Goal: Task Accomplishment & Management: Complete application form

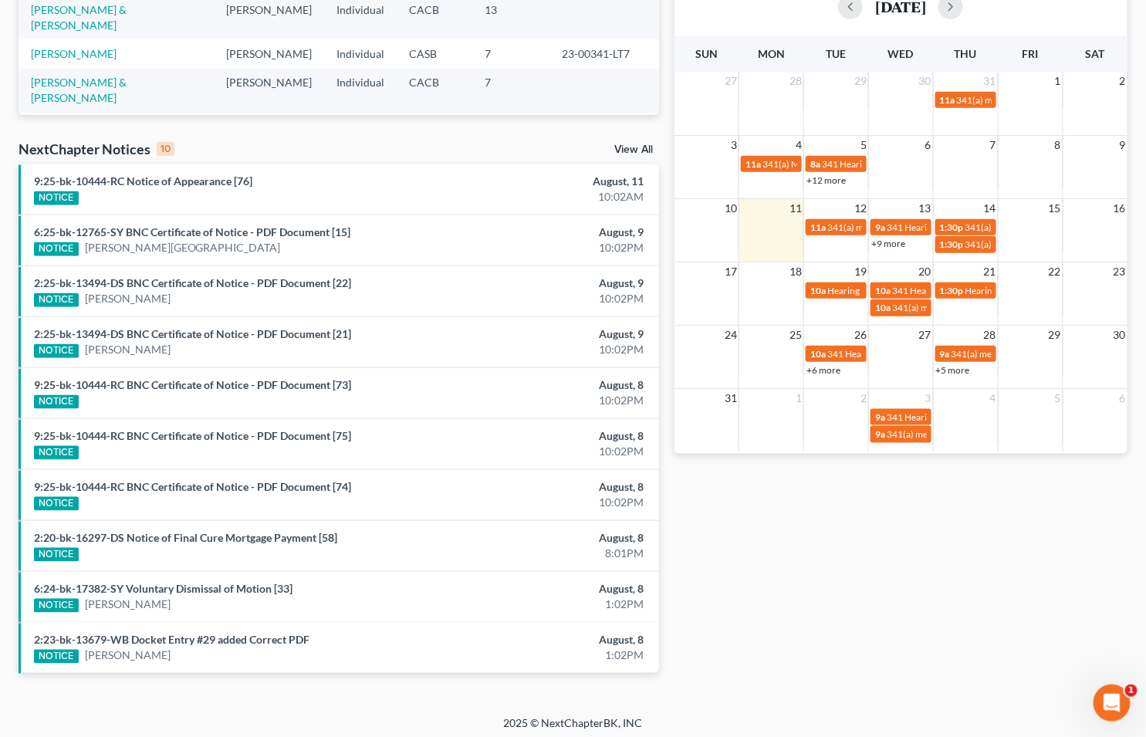
scroll to position [367, 0]
click at [639, 145] on link "View All" at bounding box center [633, 149] width 39 height 11
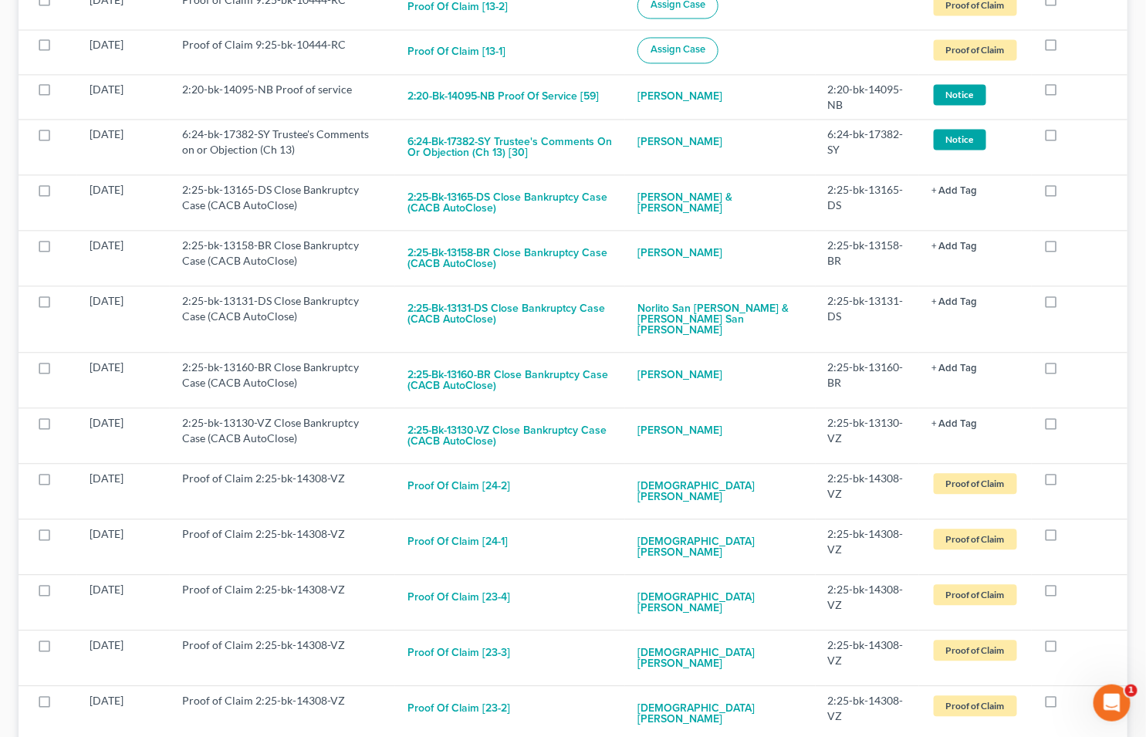
scroll to position [7292, 0]
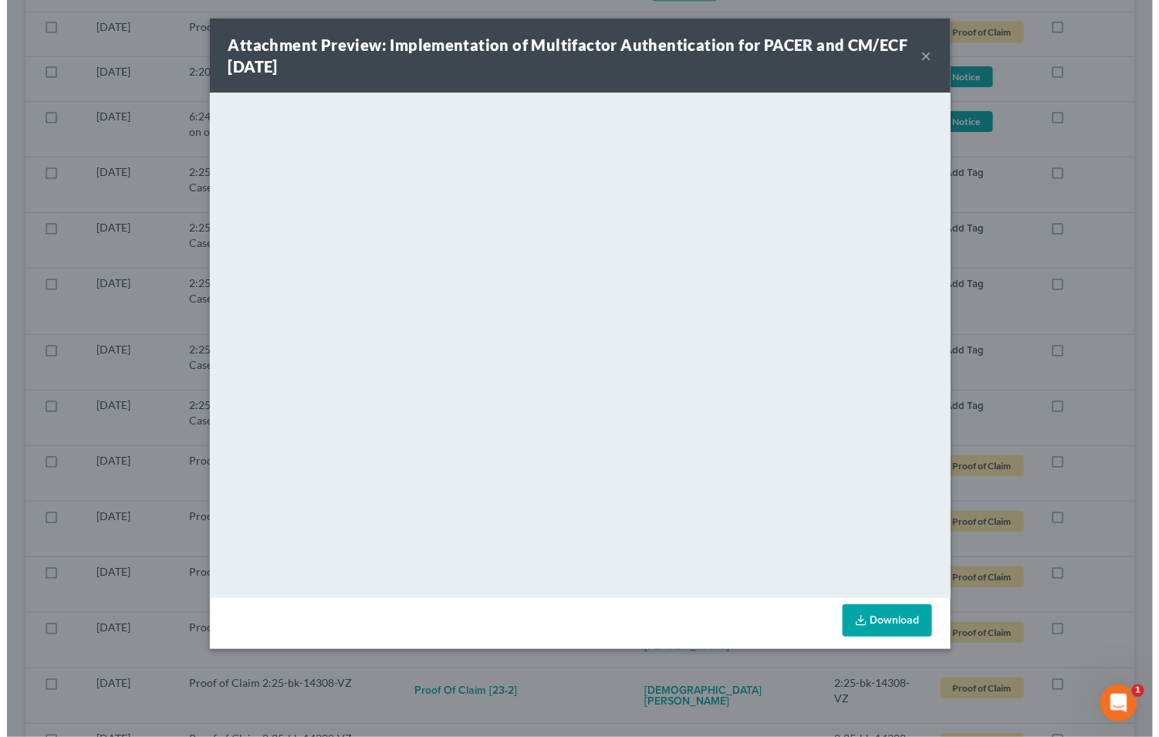
scroll to position [7248, 0]
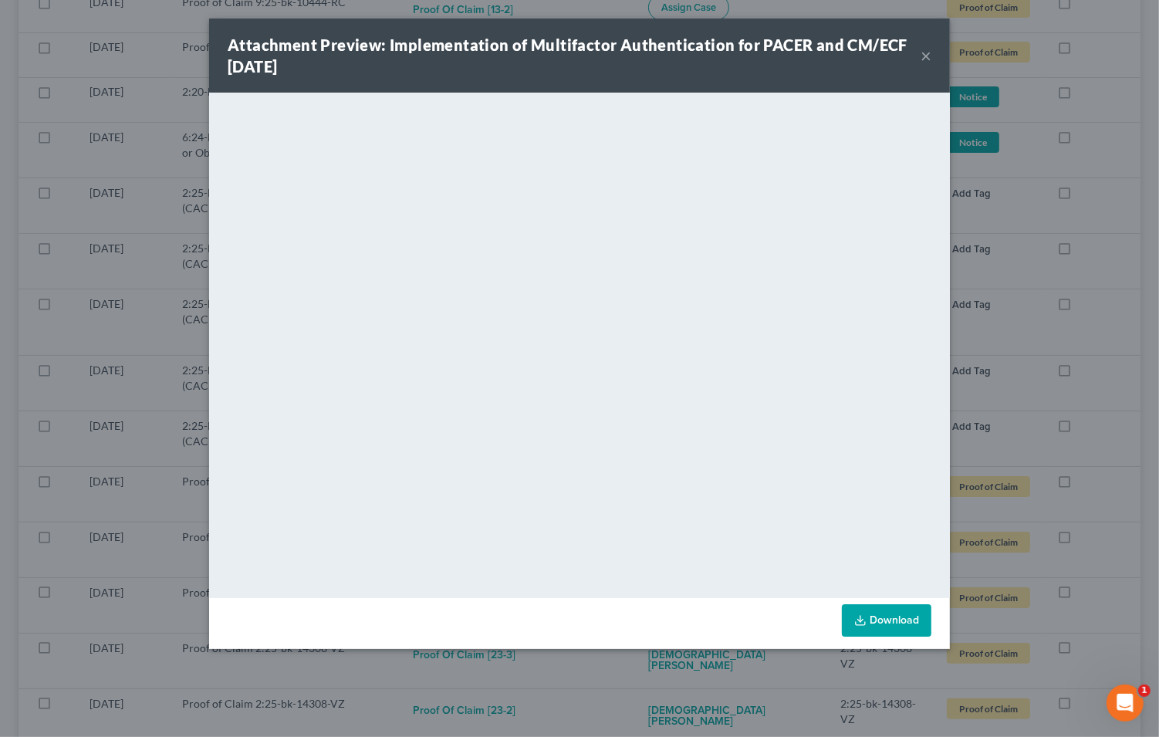
click at [900, 617] on link "Download" at bounding box center [887, 620] width 90 height 32
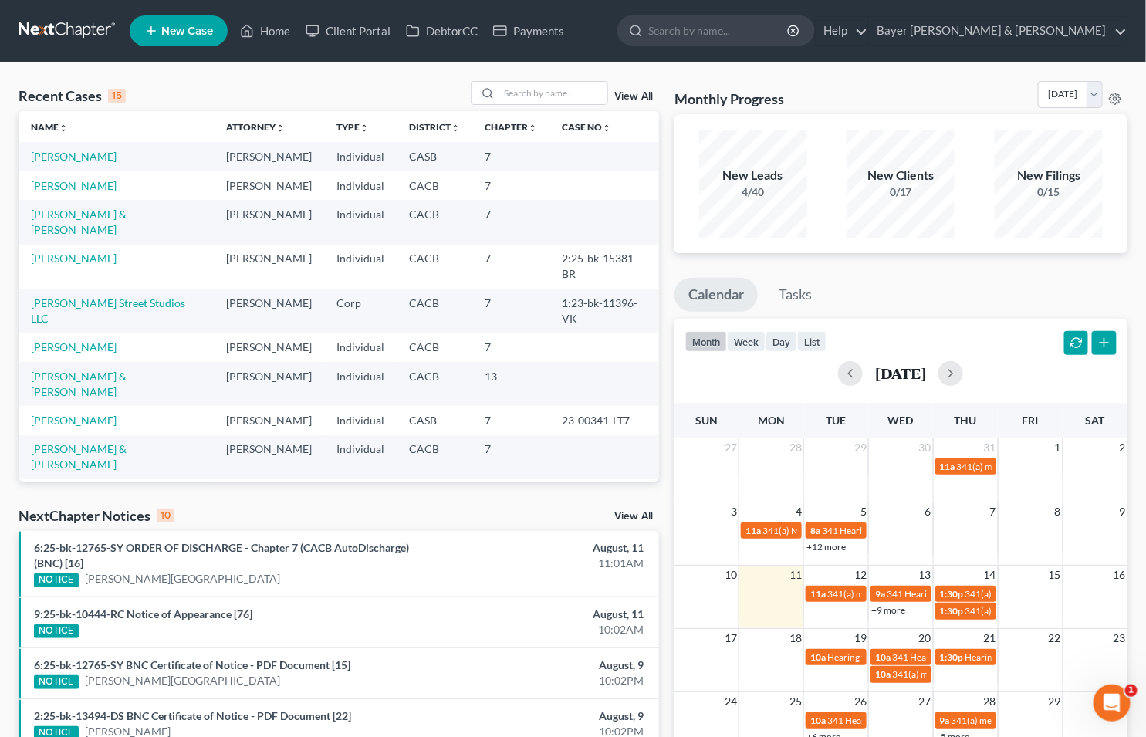
click at [39, 184] on link "[PERSON_NAME]" at bounding box center [74, 185] width 86 height 13
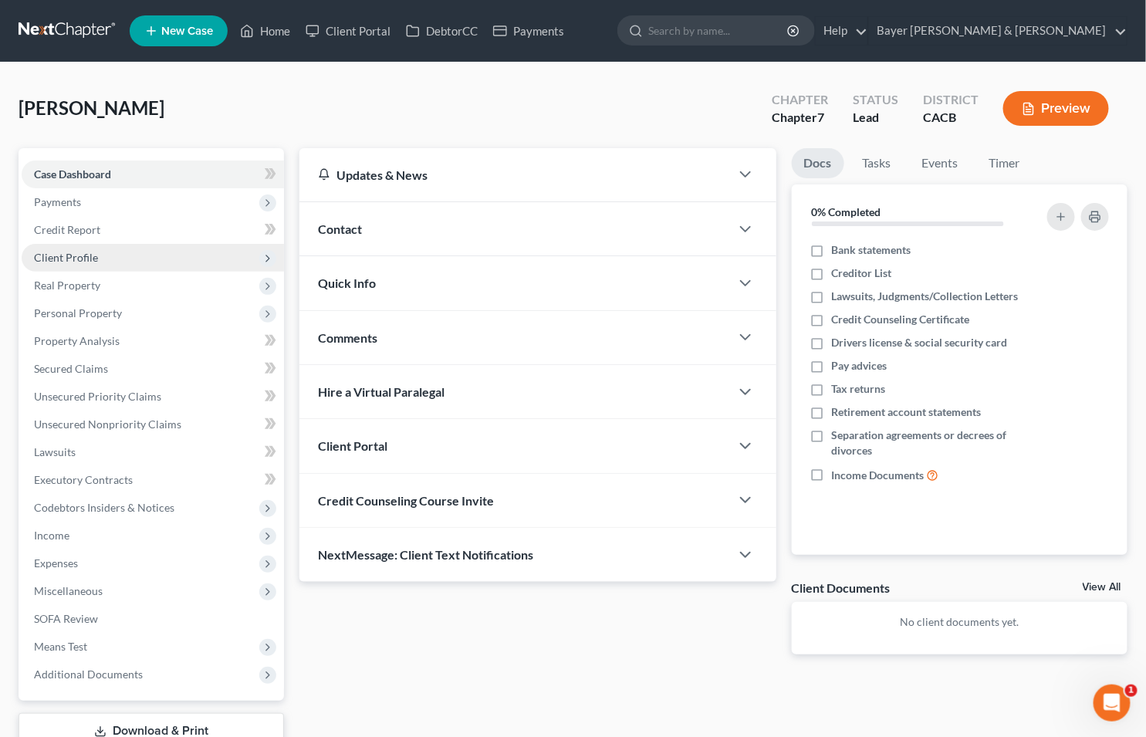
click at [63, 253] on span "Client Profile" at bounding box center [66, 257] width 64 height 13
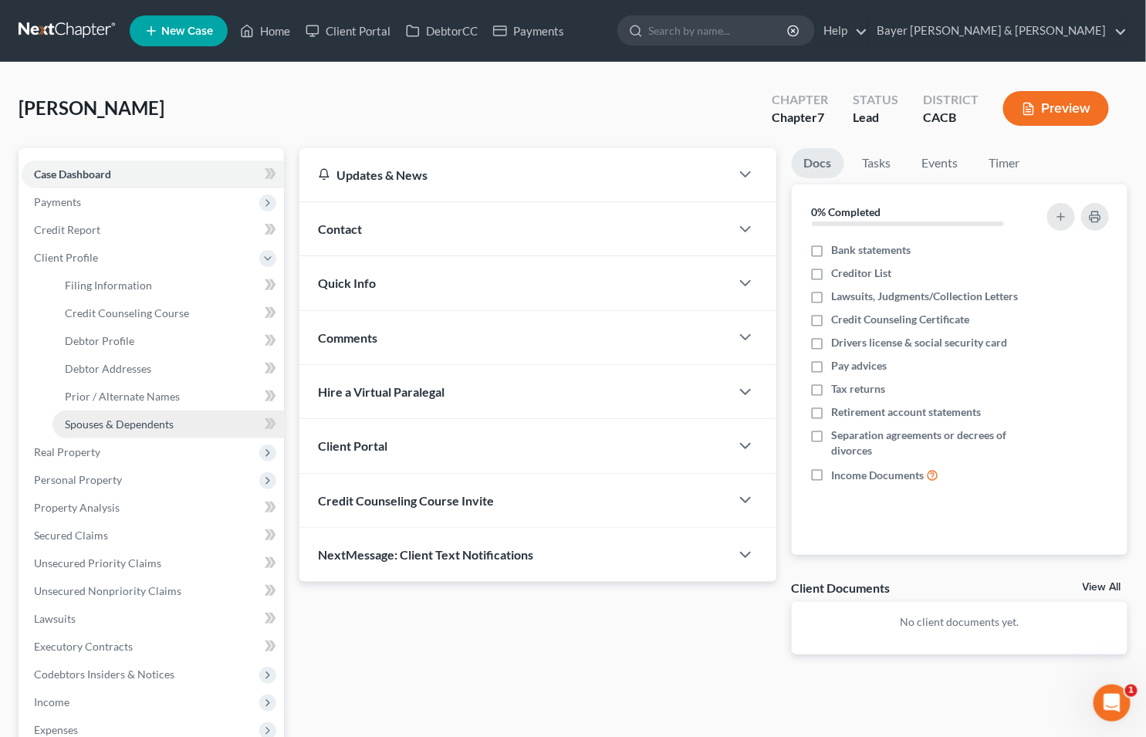
click at [151, 417] on span "Spouses & Dependents" at bounding box center [119, 423] width 109 height 13
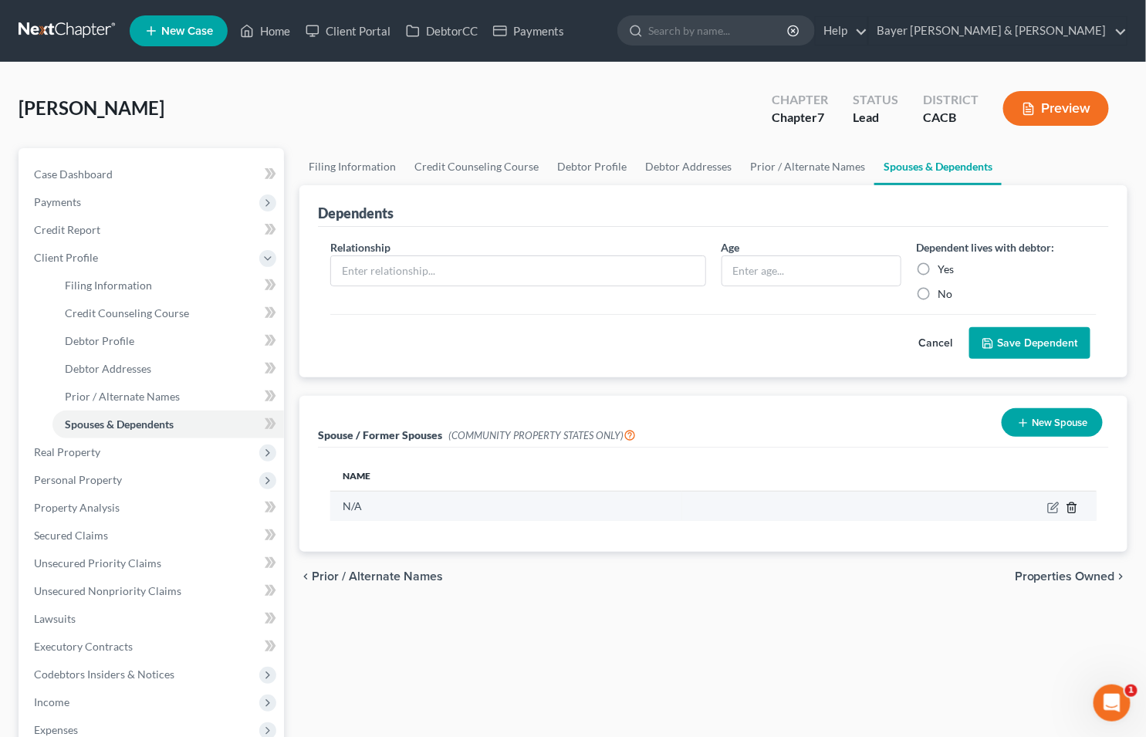
click at [1074, 509] on icon "button" at bounding box center [1072, 508] width 12 height 12
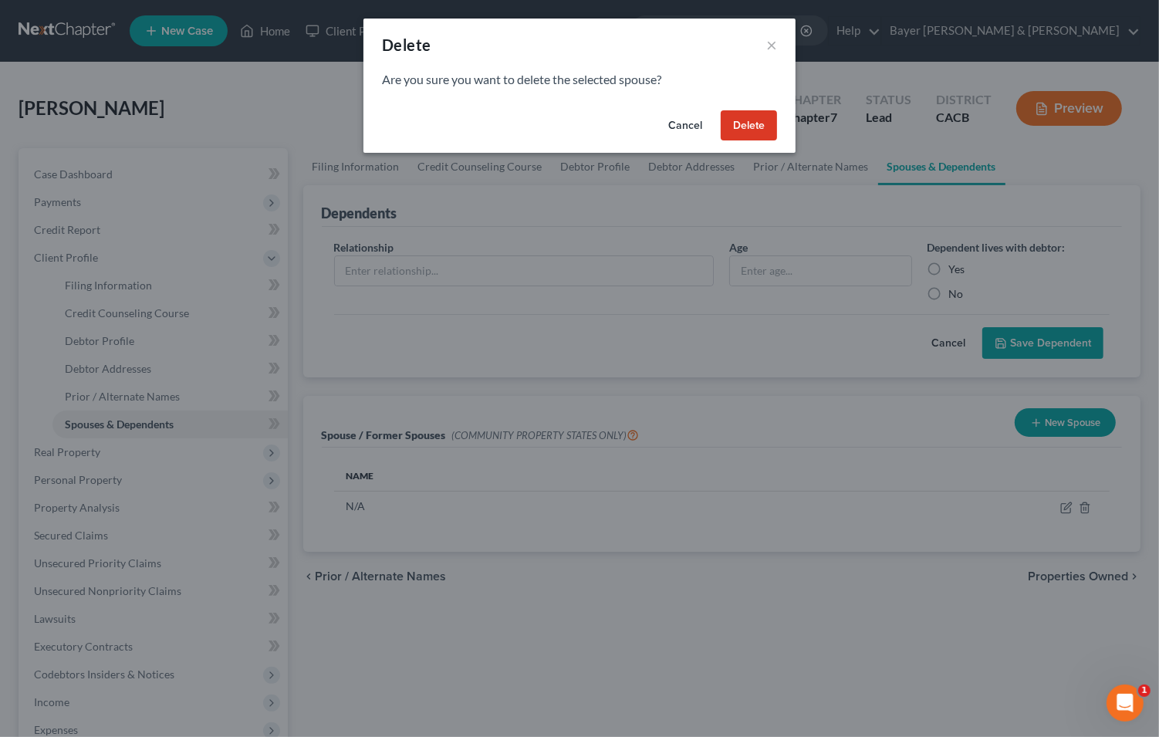
click at [755, 121] on button "Delete" at bounding box center [749, 125] width 56 height 31
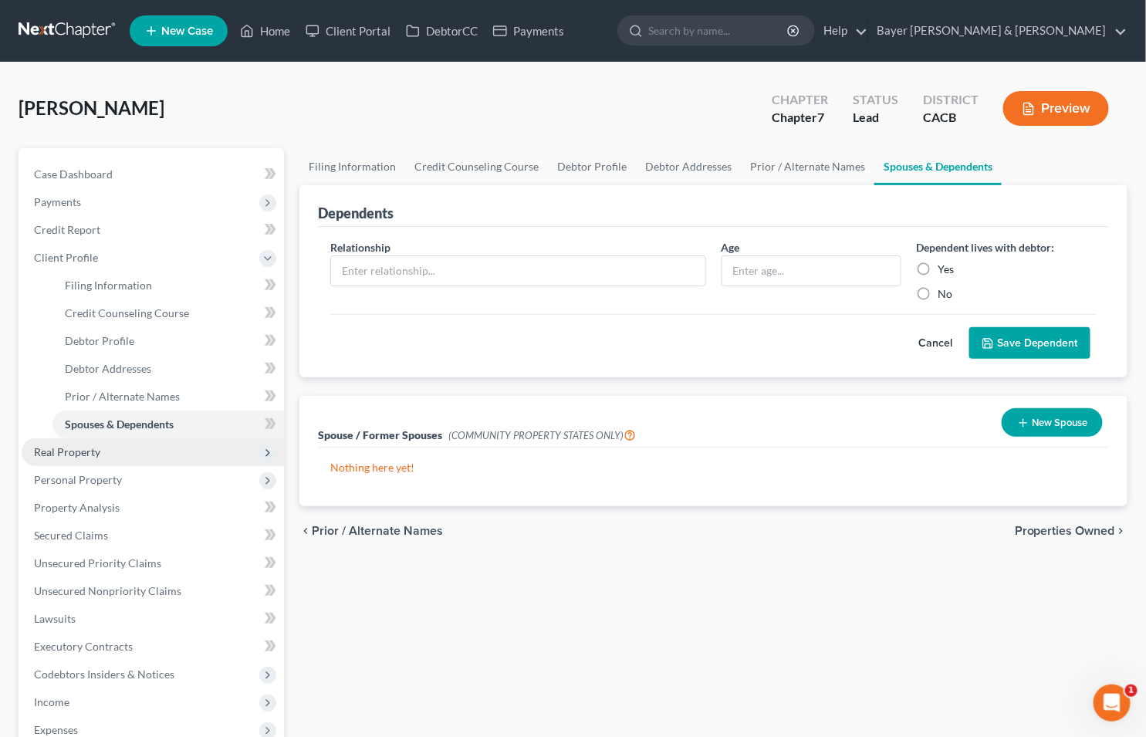
click at [98, 449] on span "Real Property" at bounding box center [67, 451] width 66 height 13
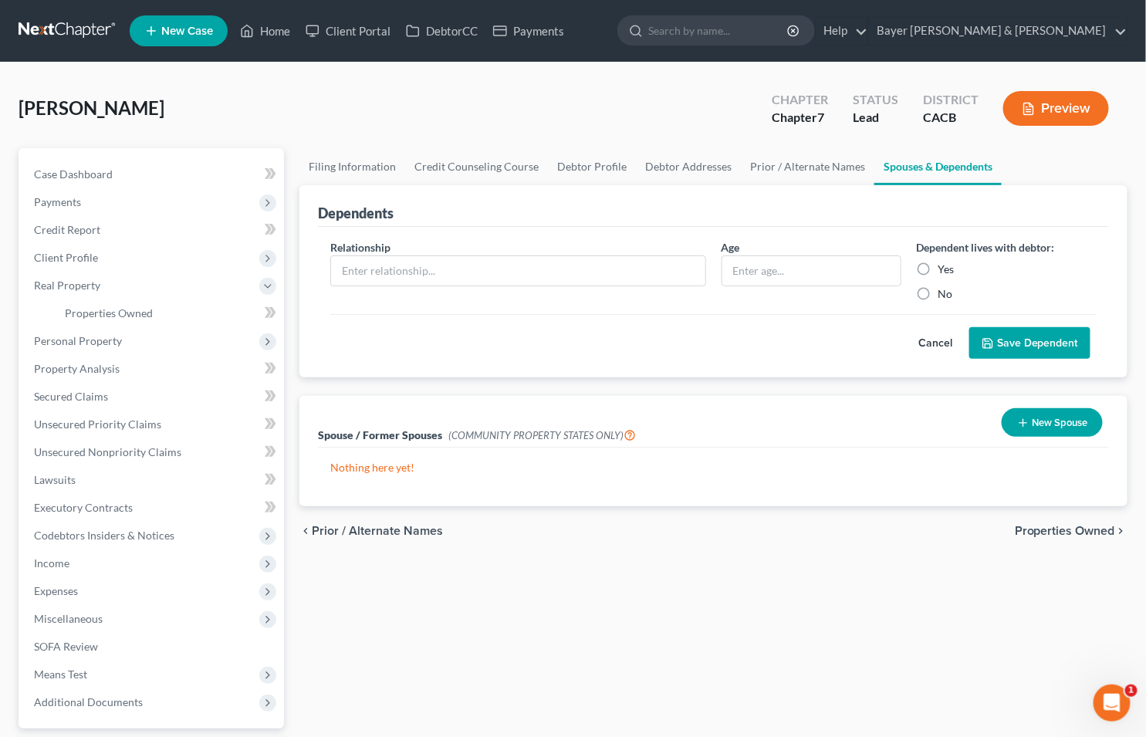
click at [932, 336] on button "Cancel" at bounding box center [935, 343] width 68 height 31
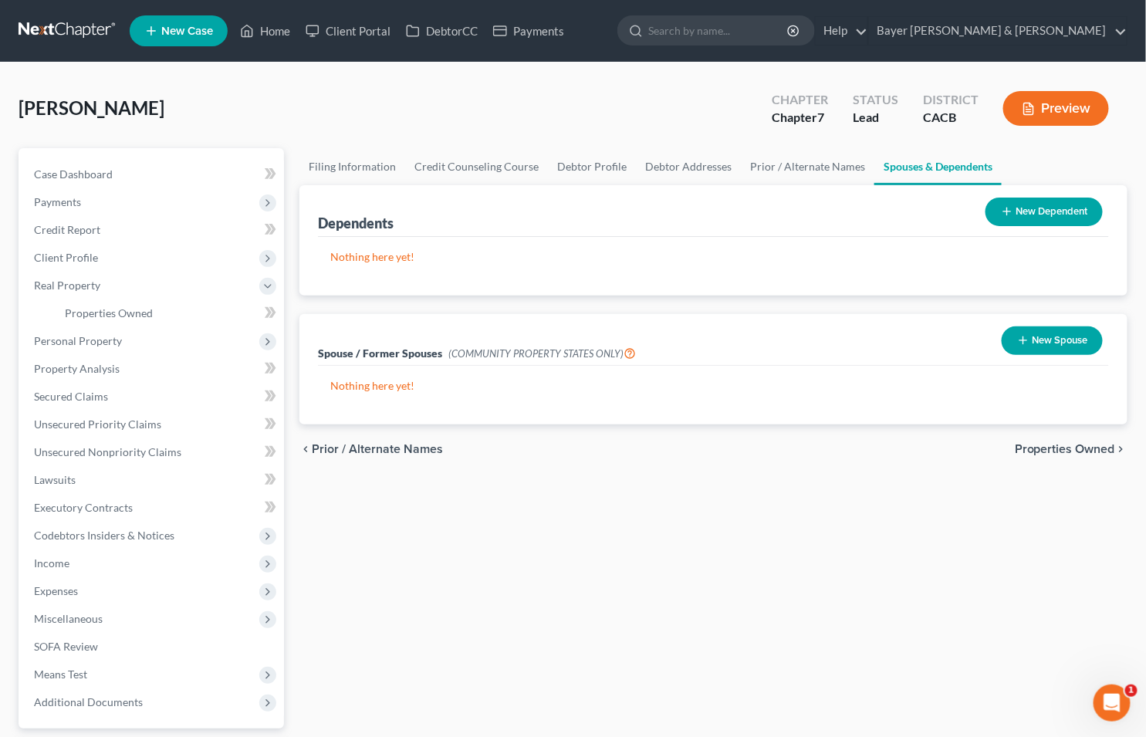
click at [1059, 443] on span "Properties Owned" at bounding box center [1065, 449] width 100 height 12
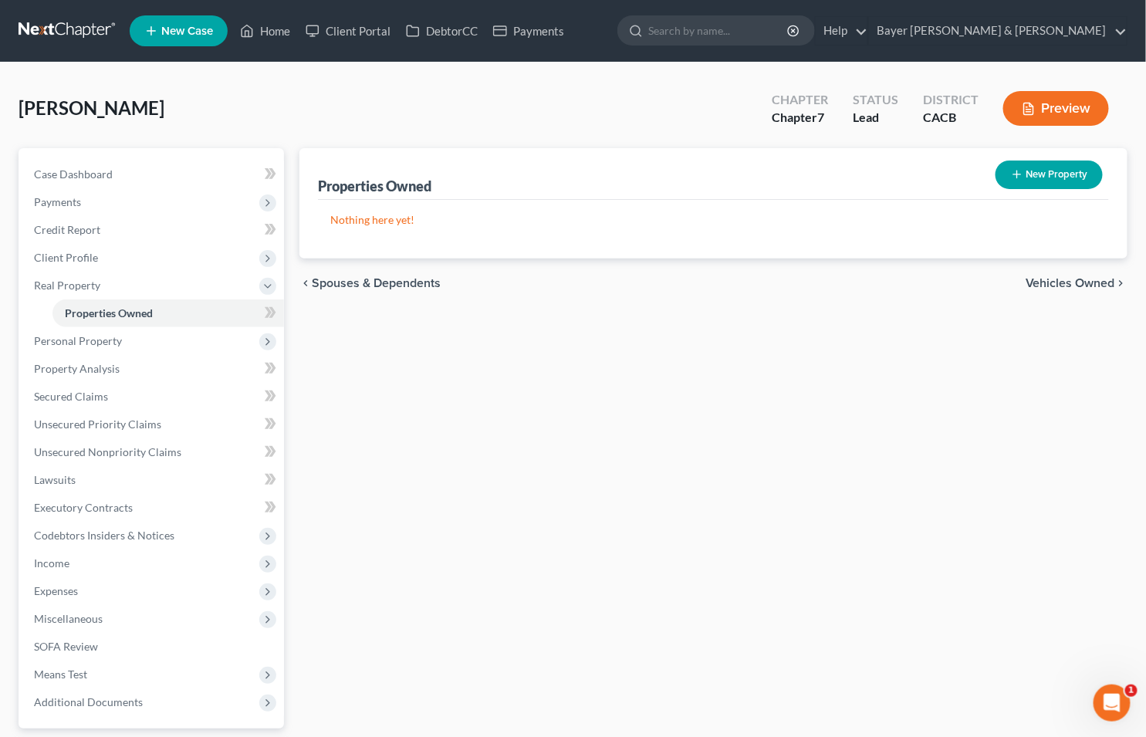
click at [1055, 277] on span "Vehicles Owned" at bounding box center [1071, 283] width 90 height 12
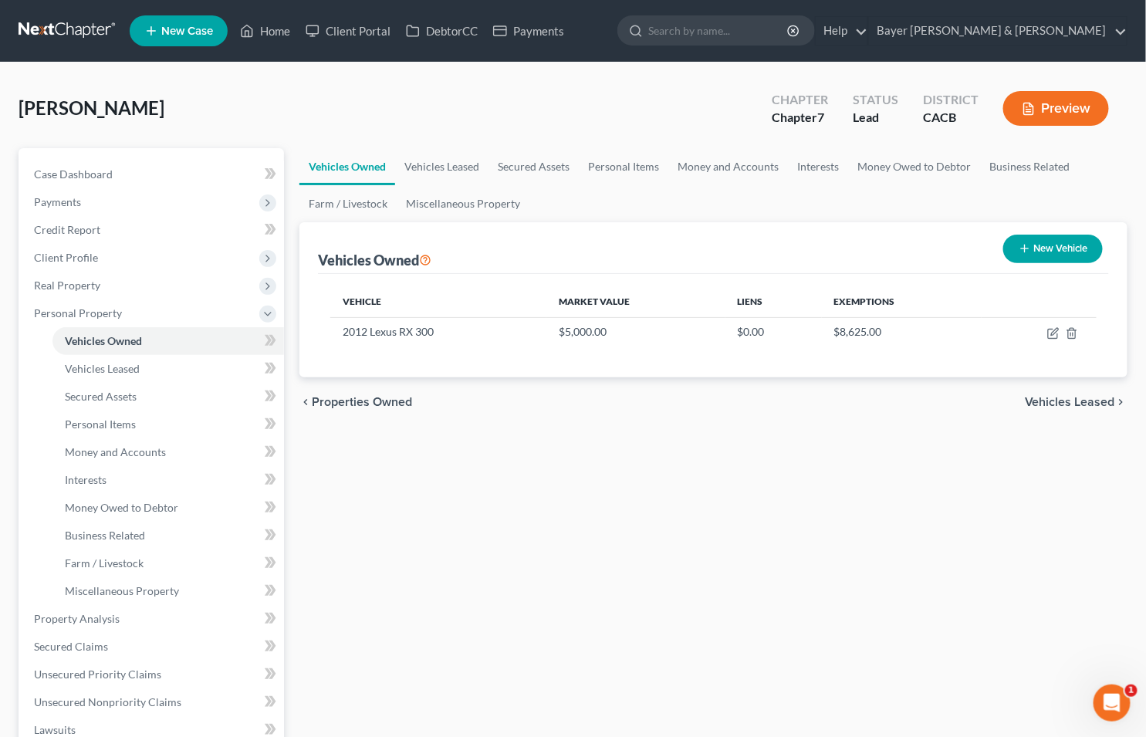
click at [1046, 400] on span "Vehicles Leased" at bounding box center [1070, 402] width 90 height 12
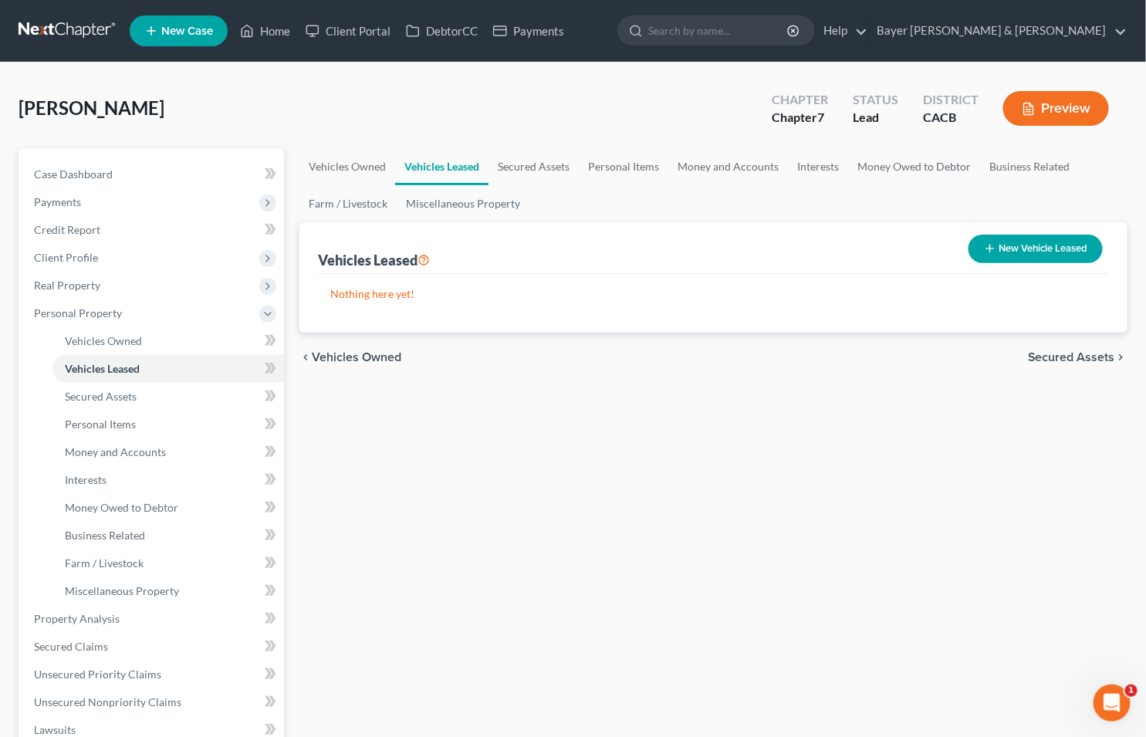
click at [1053, 357] on span "Secured Assets" at bounding box center [1071, 357] width 87 height 12
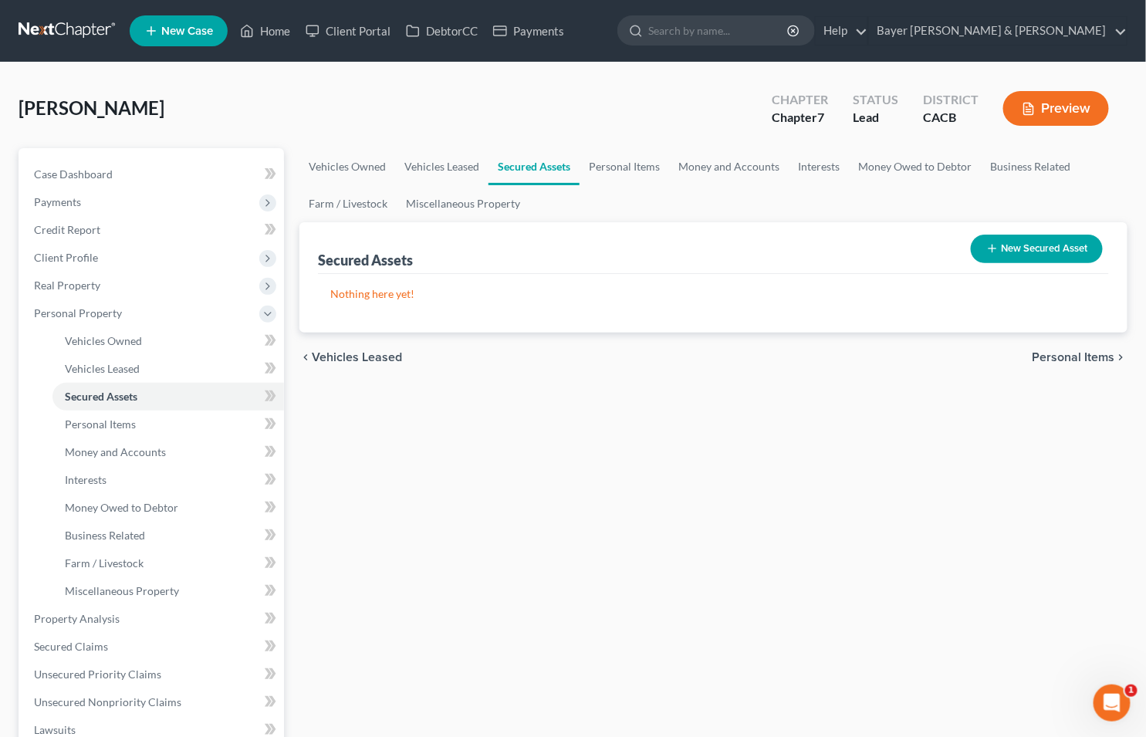
click at [1055, 358] on span "Personal Items" at bounding box center [1073, 357] width 83 height 12
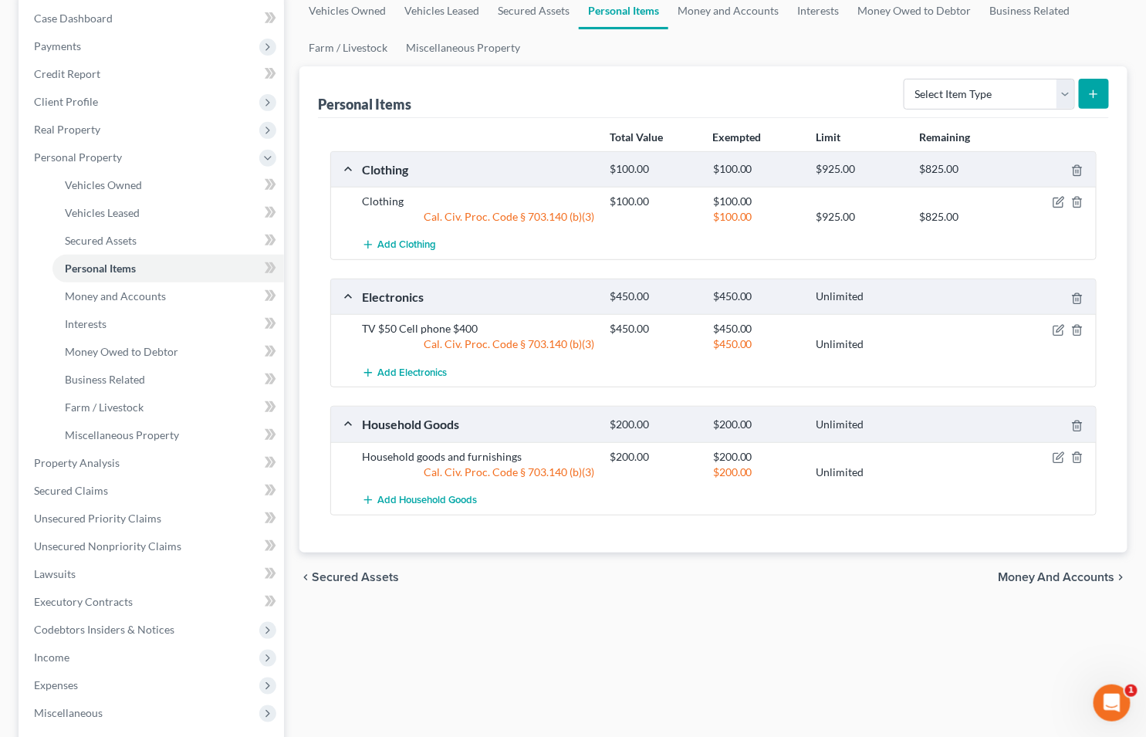
scroll to position [171, 0]
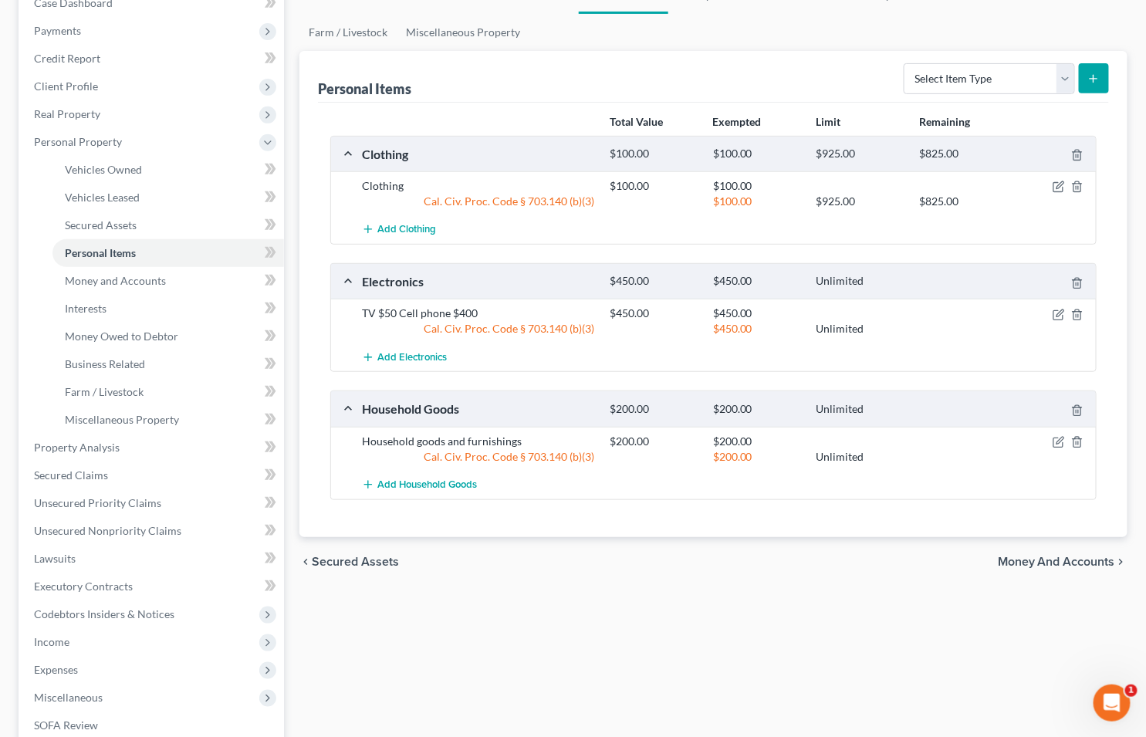
click at [1019, 556] on span "Money and Accounts" at bounding box center [1056, 562] width 117 height 12
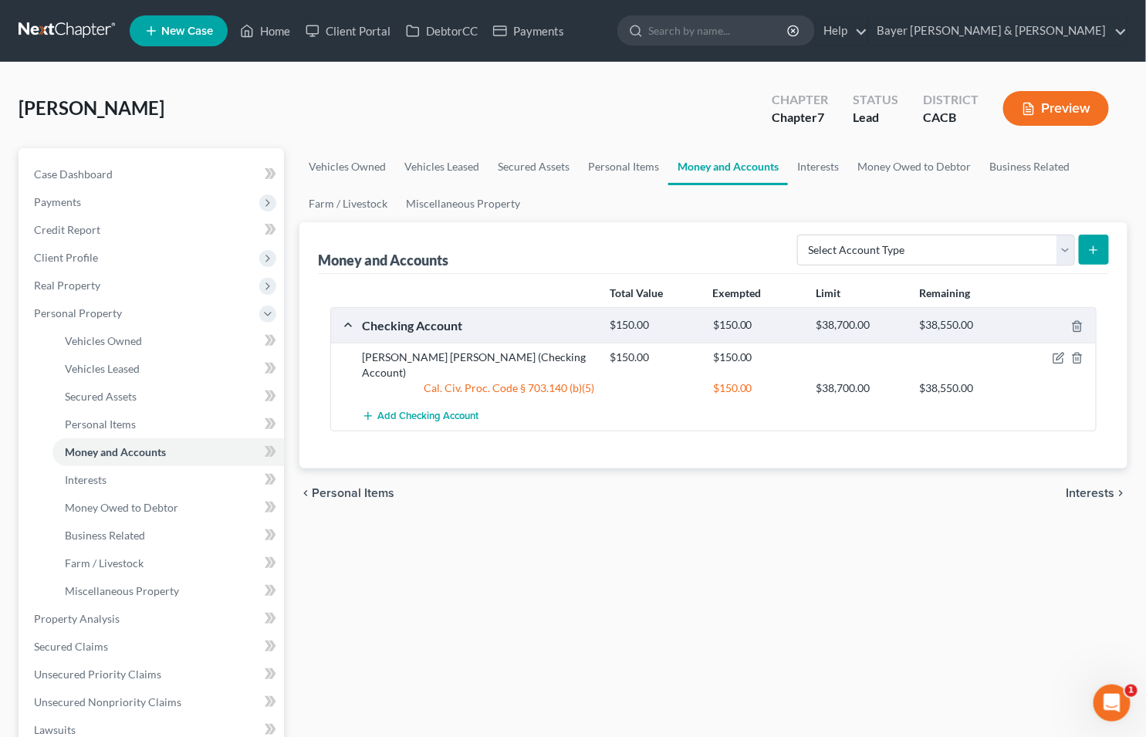
click at [1083, 487] on span "Interests" at bounding box center [1090, 493] width 49 height 12
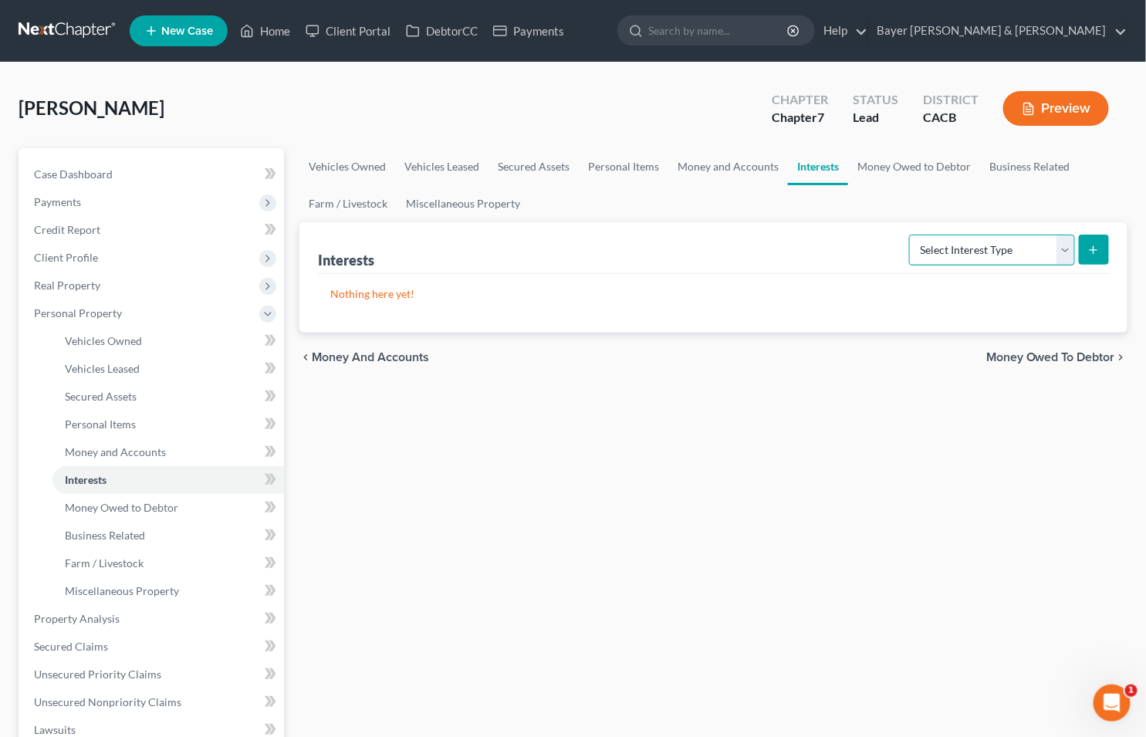
click at [1068, 251] on select "Select Interest Type 401K Annuity Bond Education IRA Government Bond Government…" at bounding box center [992, 250] width 166 height 31
select select "pension_plan"
click at [911, 235] on select "Select Interest Type 401K Annuity Bond Education IRA Government Bond Government…" at bounding box center [992, 250] width 166 height 31
click at [1088, 244] on icon "submit" at bounding box center [1093, 250] width 12 height 12
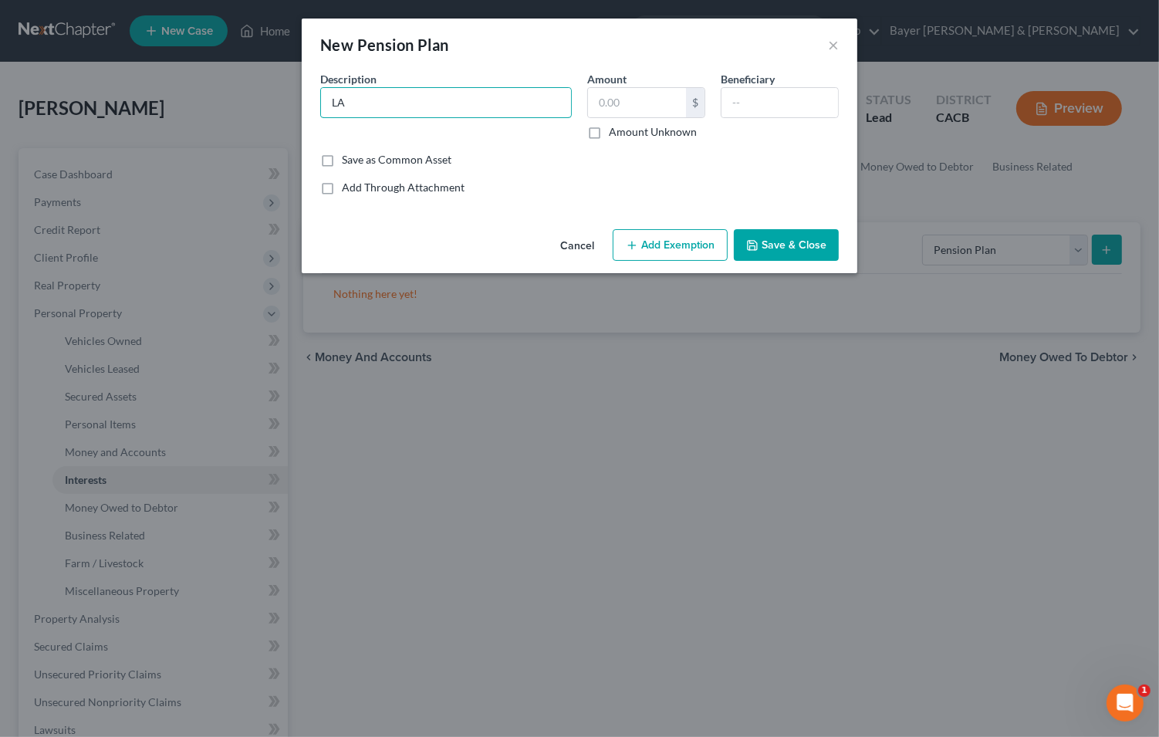
type input "L"
type input "Interest in LACERA Plan. Value = $_______________."
click at [688, 243] on button "Add Exemption" at bounding box center [670, 245] width 115 height 32
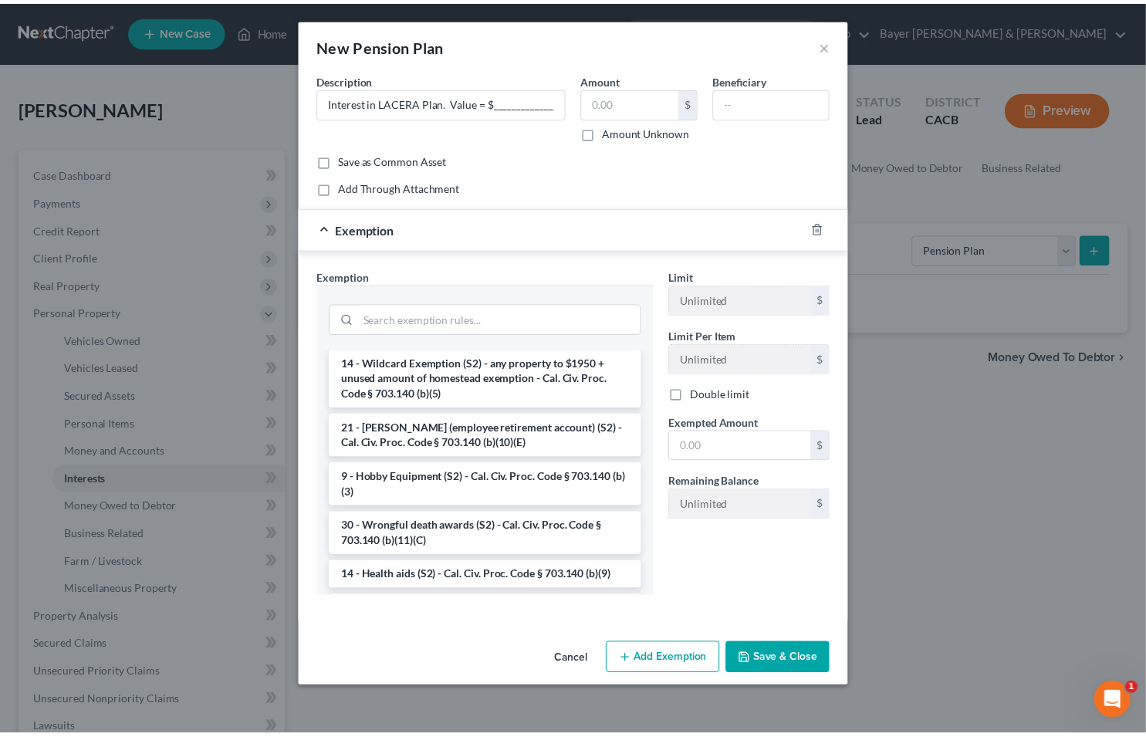
scroll to position [943, 0]
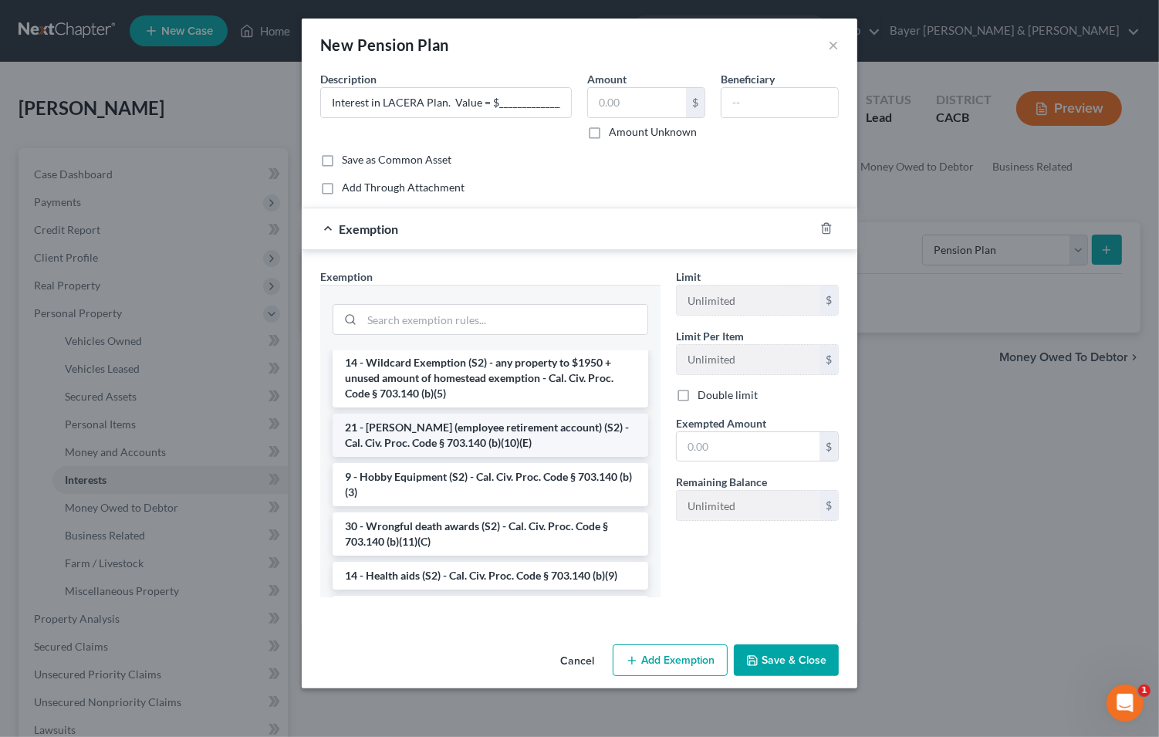
click at [433, 457] on li "21 - ERISA (employee retirement account) (S2) - Cal. Civ. Proc. Code § 703.140 …" at bounding box center [491, 435] width 316 height 43
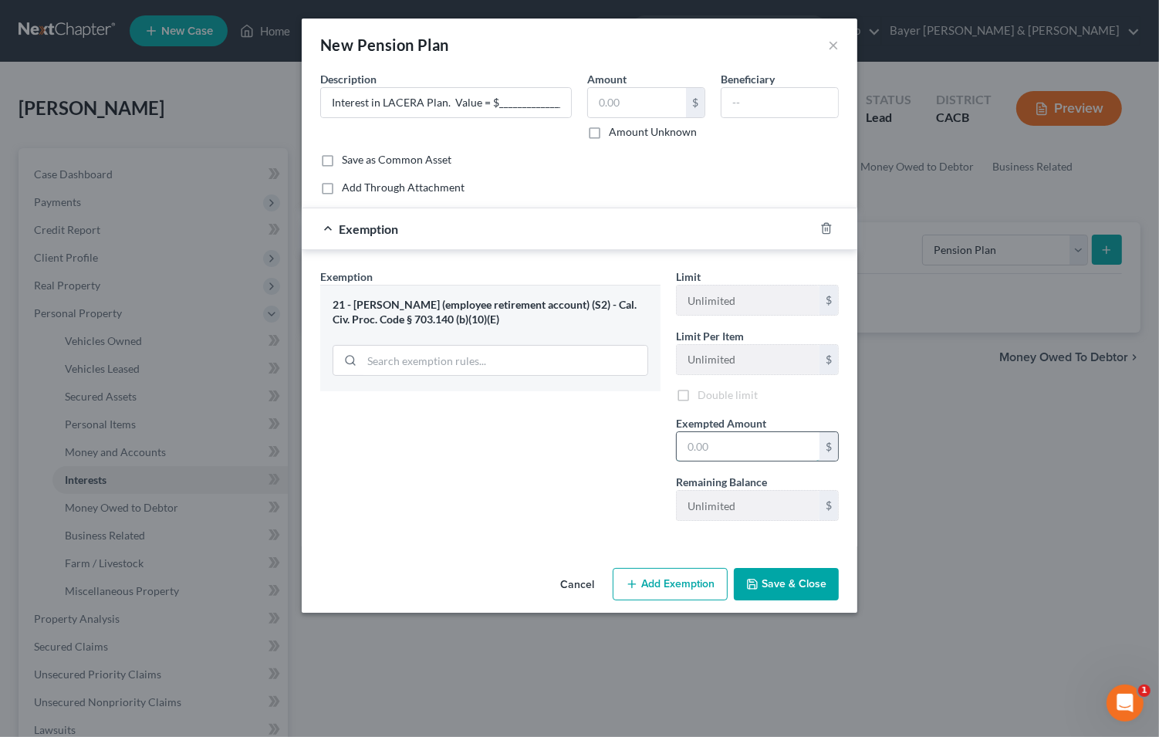
click at [758, 452] on input "text" at bounding box center [748, 446] width 143 height 29
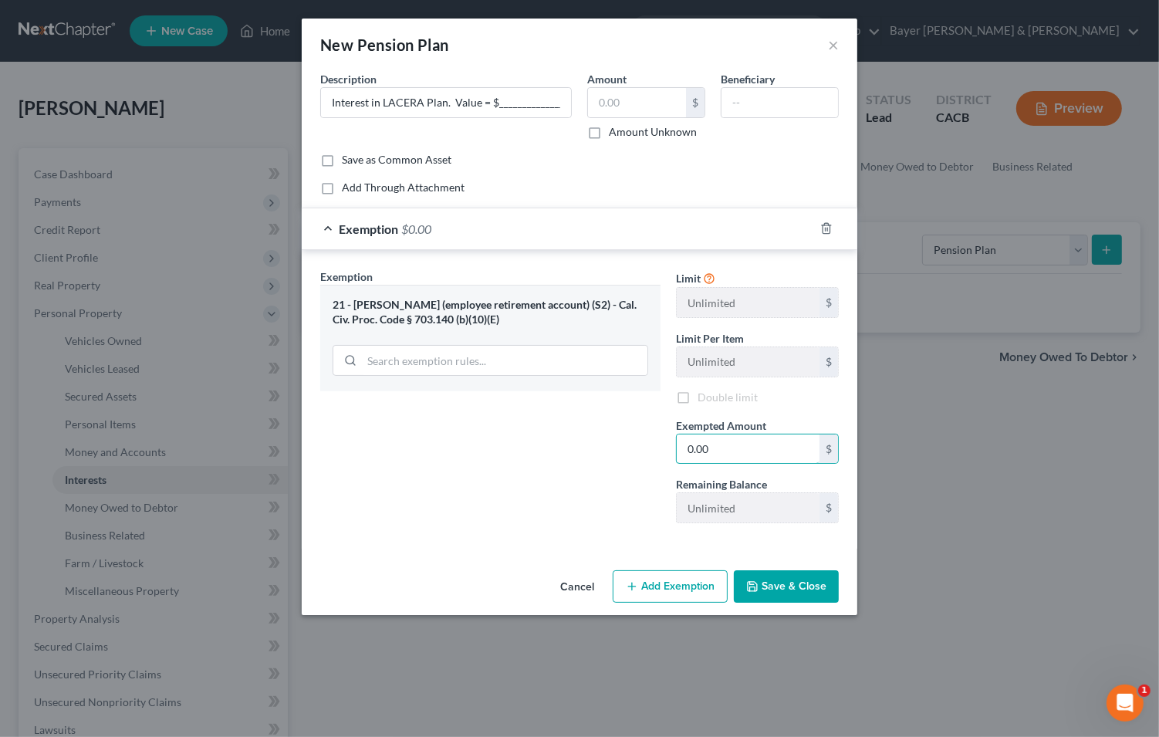
type input "0.00"
click at [792, 577] on button "Save & Close" at bounding box center [786, 586] width 105 height 32
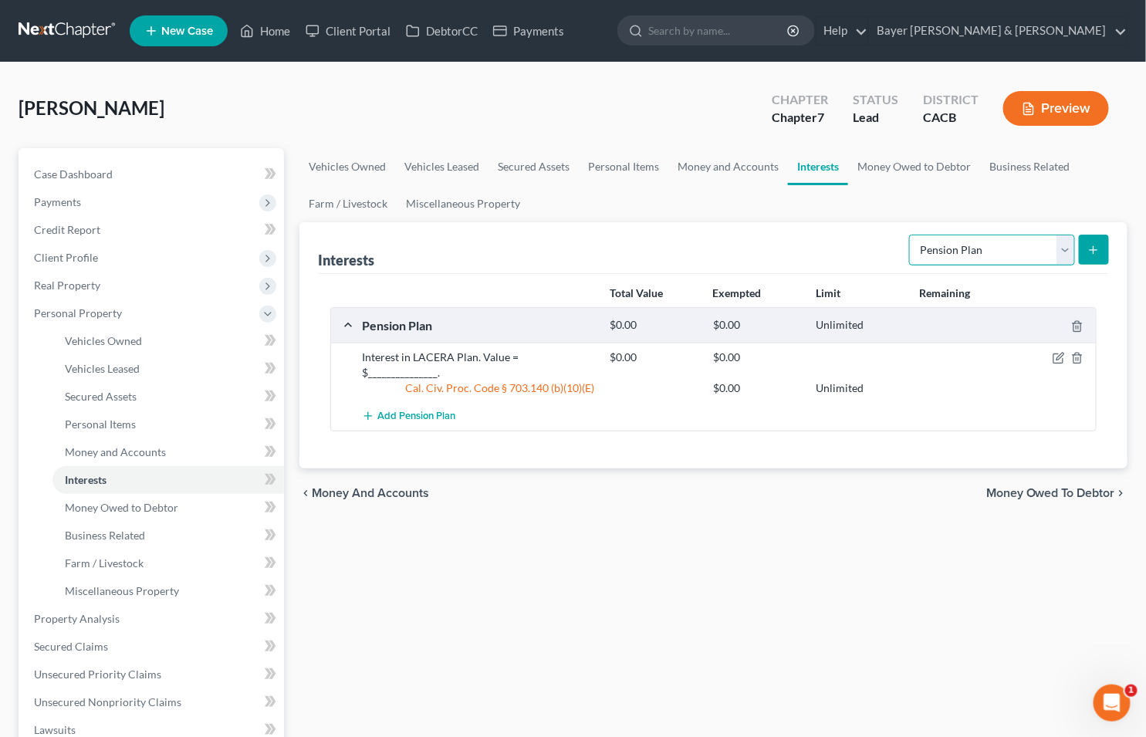
click at [1061, 248] on select "Select Interest Type 401K Annuity Bond Education IRA Government Bond Government…" at bounding box center [992, 250] width 166 height 31
drag, startPoint x: 126, startPoint y: 174, endPoint x: 147, endPoint y: 184, distance: 23.5
click at [126, 174] on link "Case Dashboard" at bounding box center [153, 175] width 262 height 28
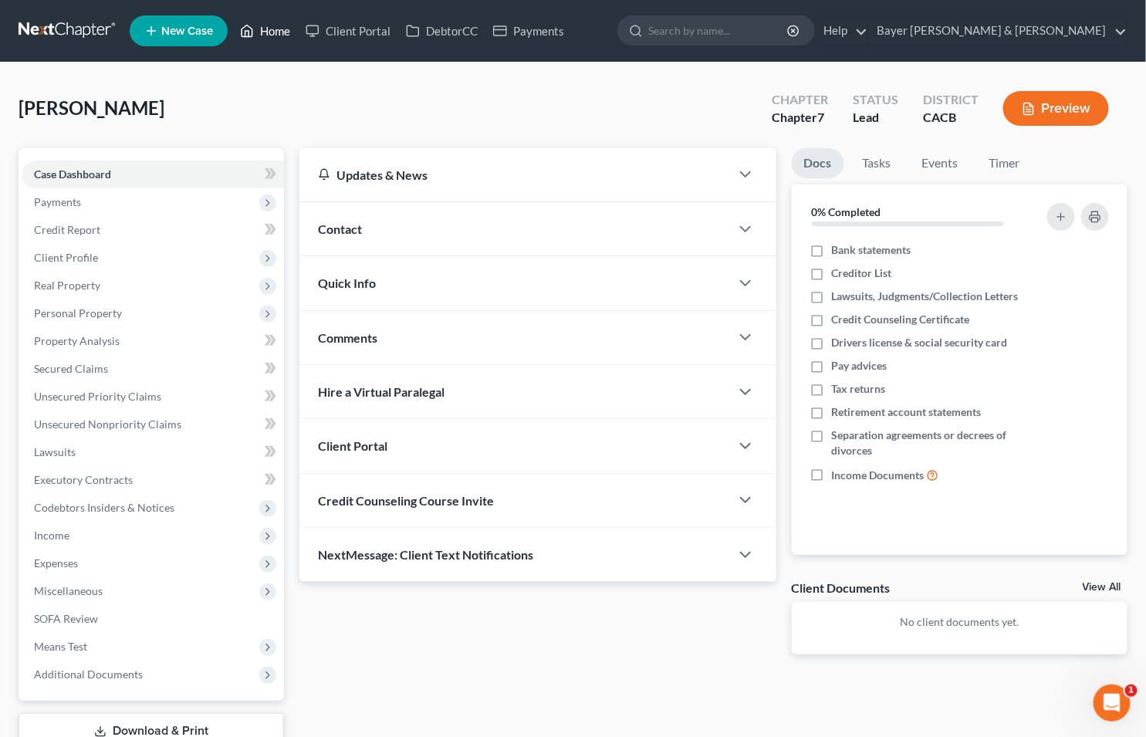
click at [274, 29] on link "Home" at bounding box center [265, 31] width 66 height 28
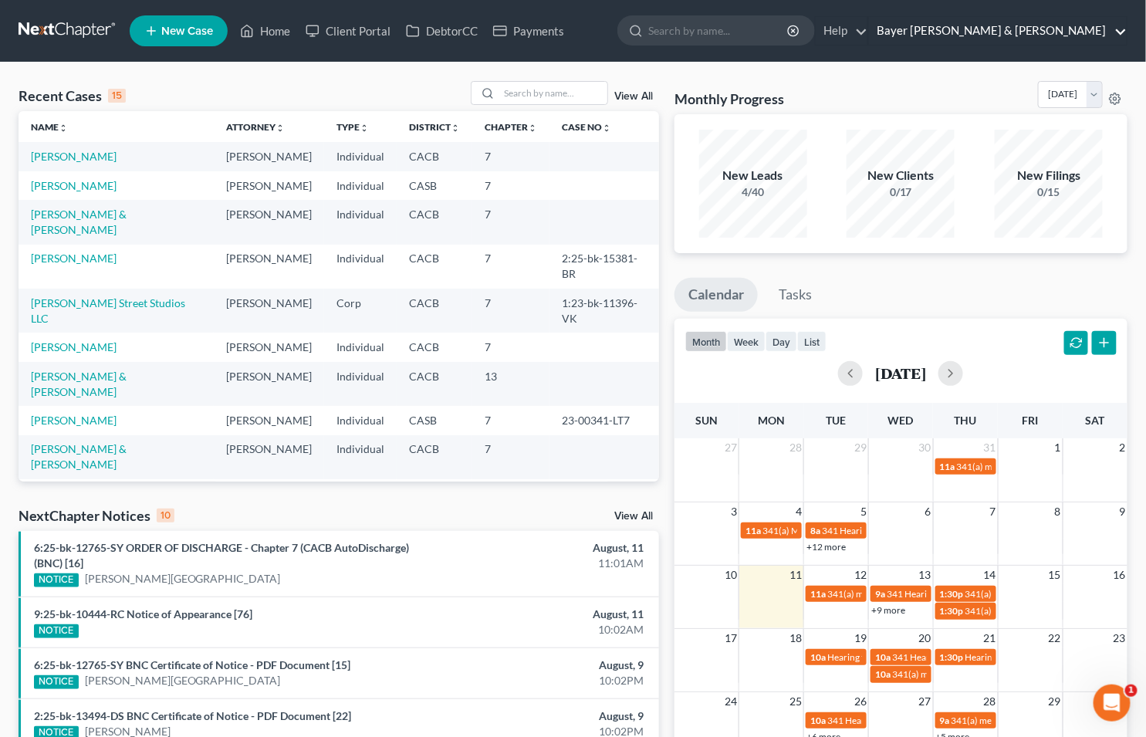
click at [1120, 28] on link "Bayer [PERSON_NAME] & [PERSON_NAME]" at bounding box center [998, 31] width 258 height 28
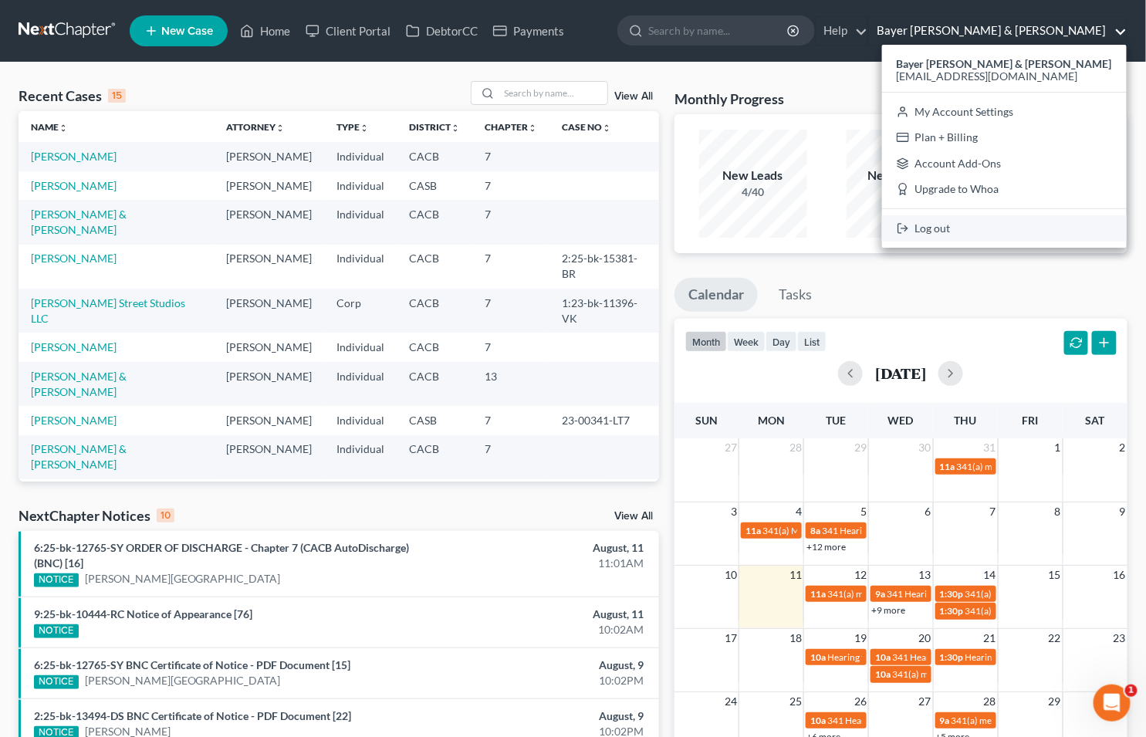
click at [1003, 225] on link "Log out" at bounding box center [1004, 228] width 245 height 26
